Goal: Task Accomplishment & Management: Manage account settings

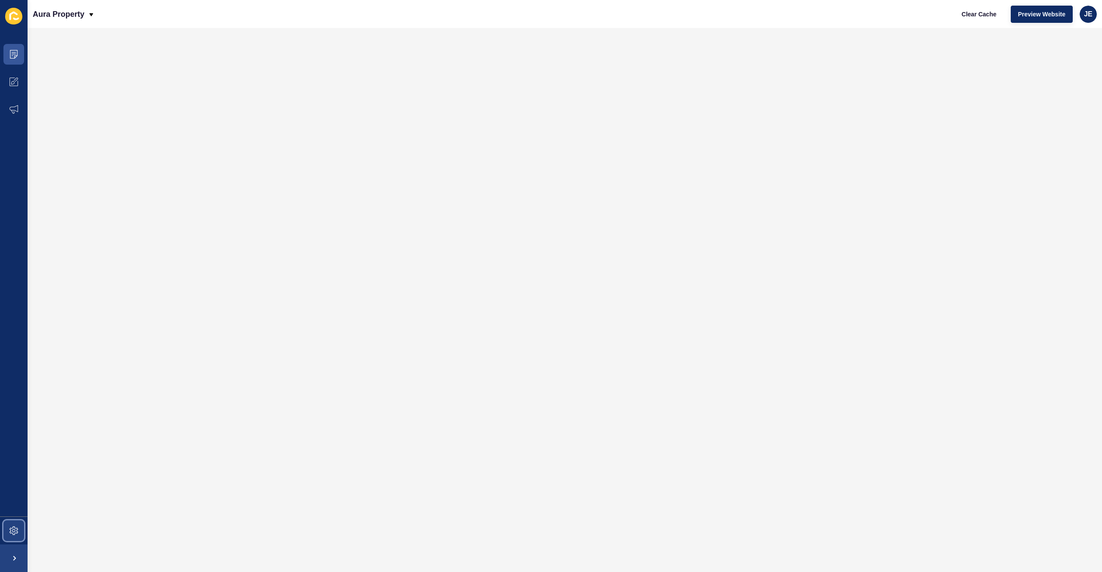
click at [9, 530] on span at bounding box center [14, 531] width 28 height 28
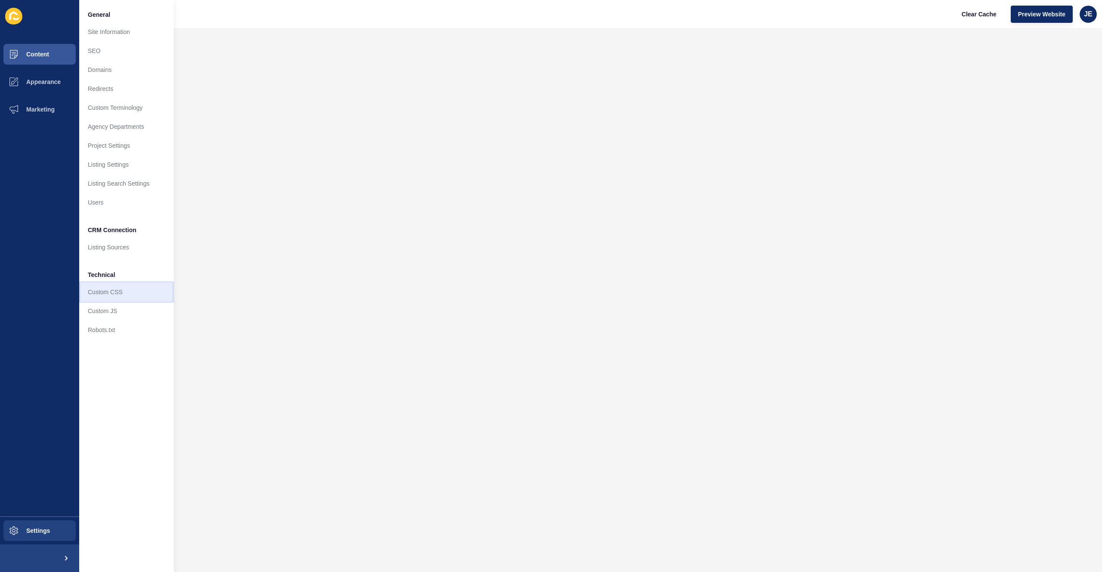
click at [127, 296] on link "Custom CSS" at bounding box center [126, 291] width 95 height 19
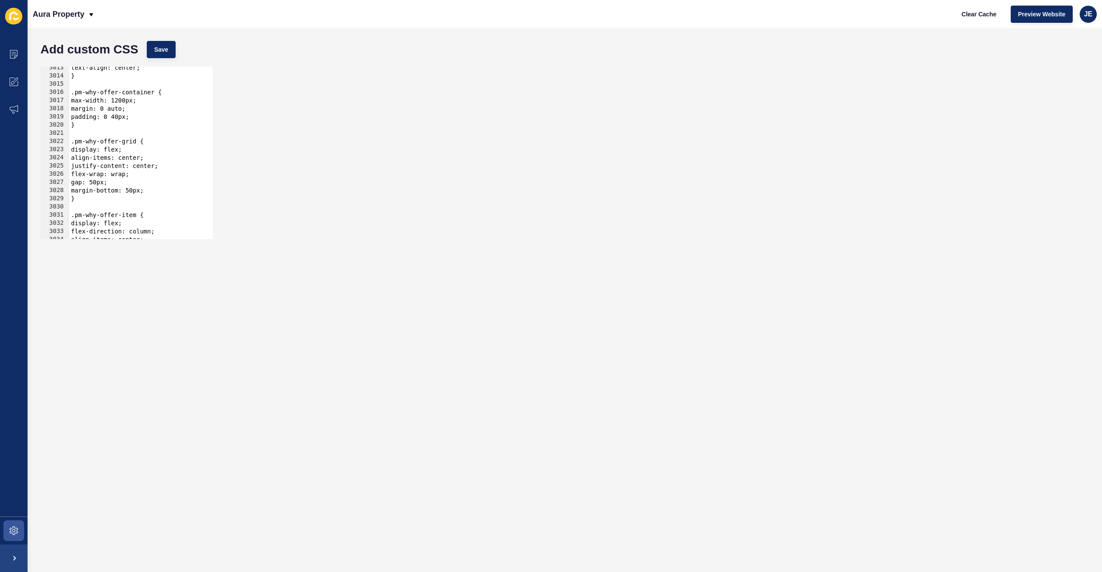
scroll to position [11960, 0]
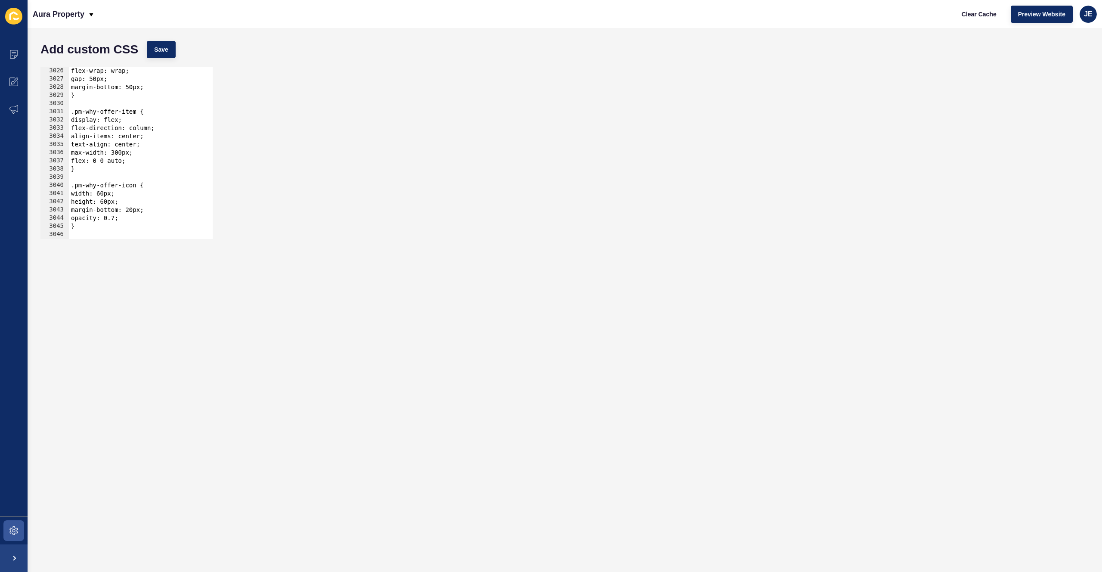
click at [146, 161] on div "justify-content: center; flex-wrap: wrap; gap: 50px; margin-bottom: 50px; } .pm…" at bounding box center [255, 150] width 372 height 182
click at [111, 168] on div "justify-content: center; flex-wrap: wrap; gap: 50px; margin-bottom: 50px; } .pm…" at bounding box center [255, 150] width 372 height 182
type textarea "}"
paste textarea "pm-why-offer-item"
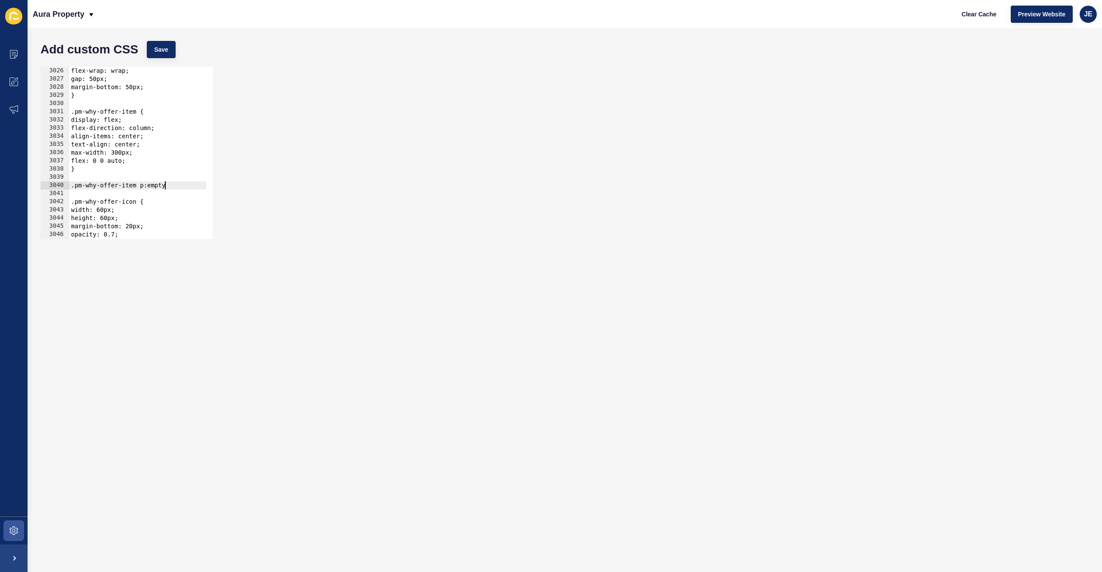
type textarea ".pm-why-offer-item p:empty{"
type textarea "}"
type textarea "display: none;"
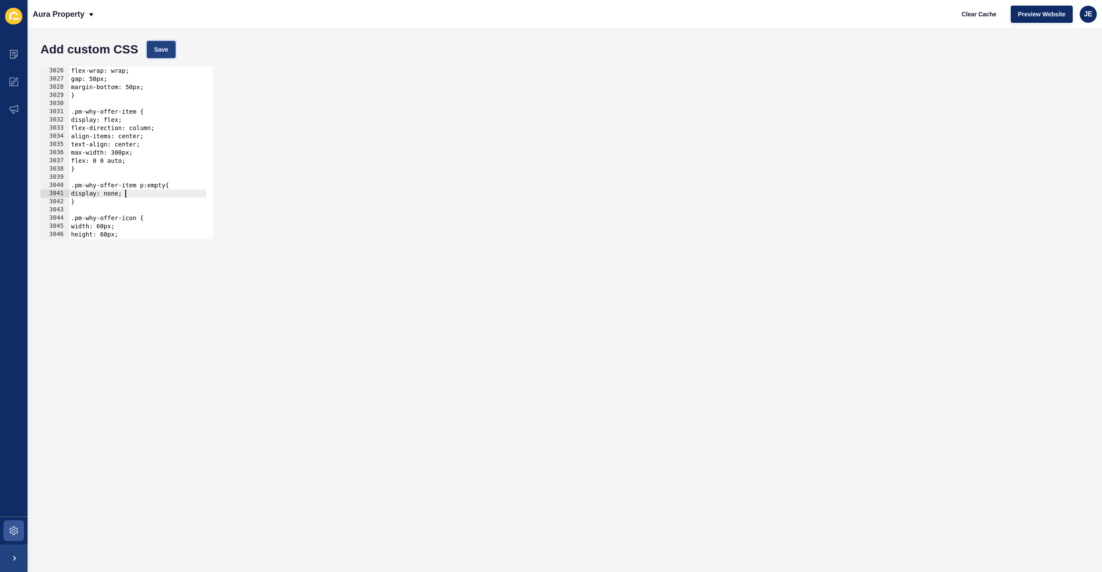
click at [168, 50] on button "Save" at bounding box center [161, 49] width 29 height 17
